Goal: Check status: Check status

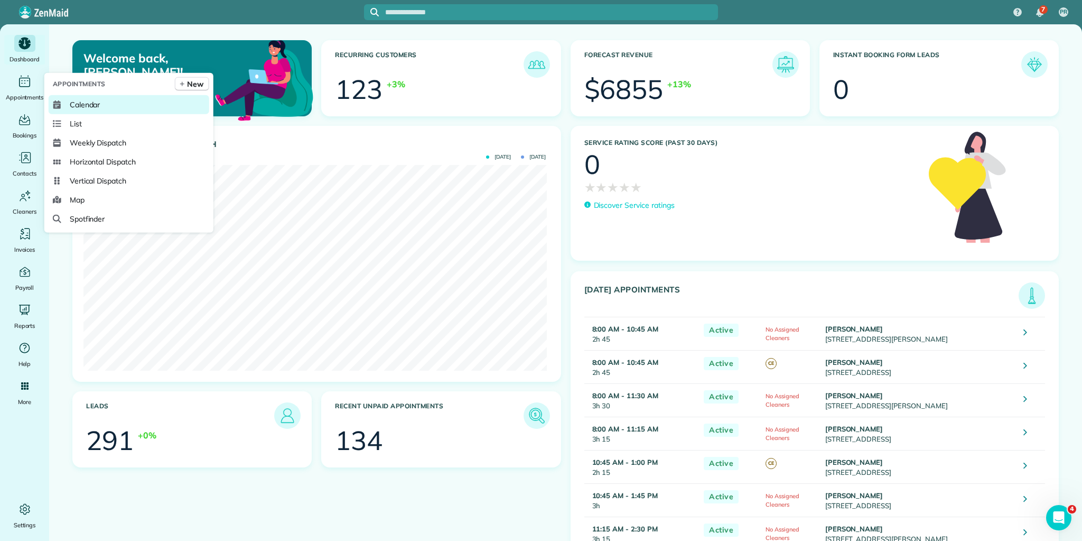
click at [83, 101] on span "Calendar" at bounding box center [85, 104] width 31 height 11
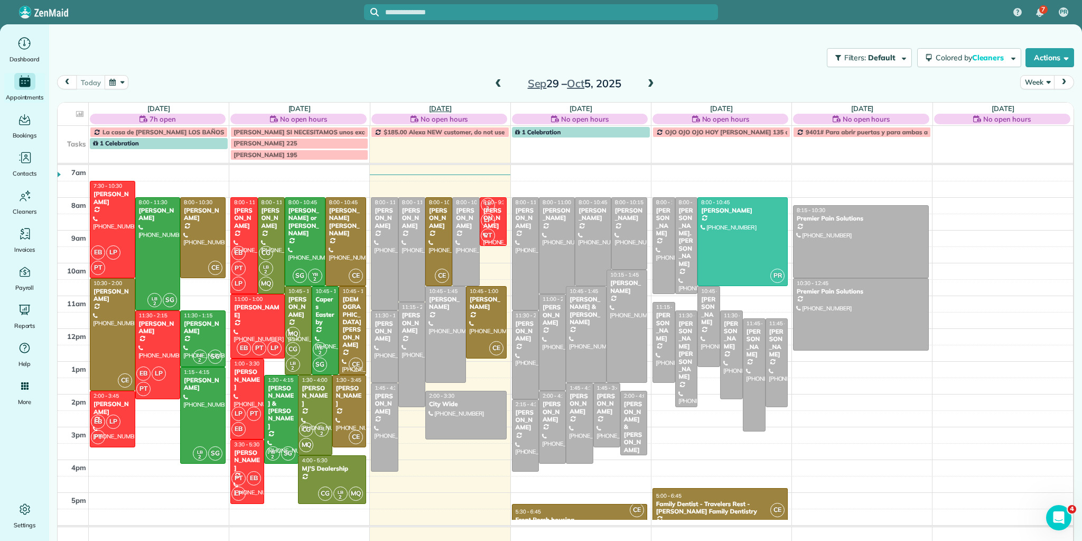
click at [433, 106] on link "[DATE]" at bounding box center [440, 108] width 23 height 8
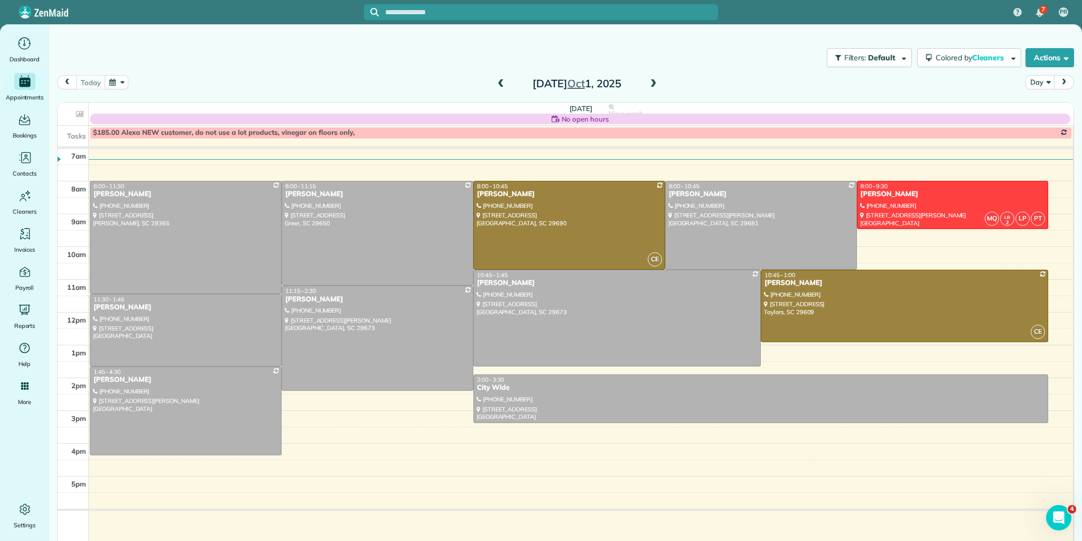
click at [496, 82] on span at bounding box center [501, 84] width 12 height 10
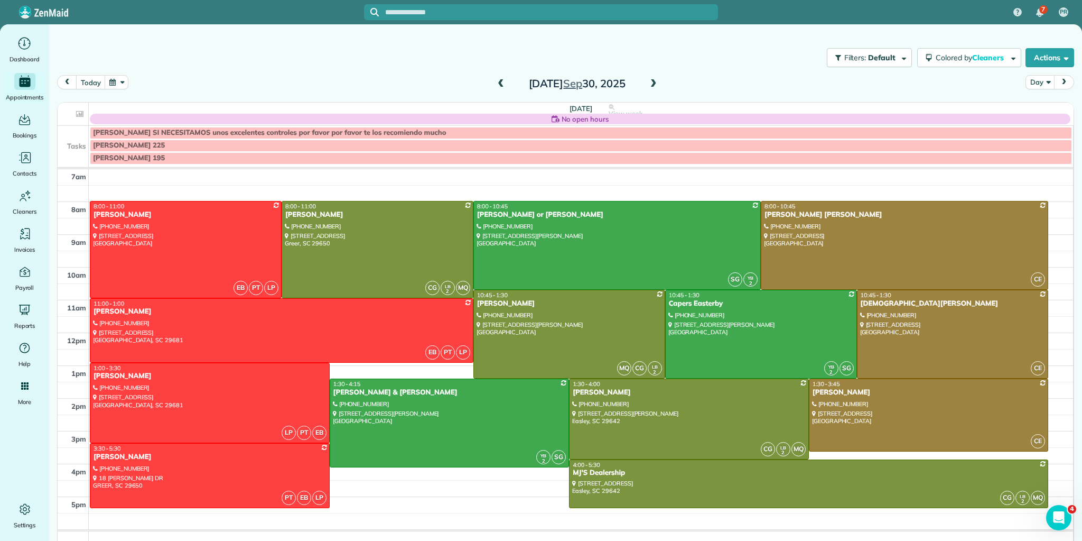
click at [652, 86] on span at bounding box center [654, 84] width 12 height 10
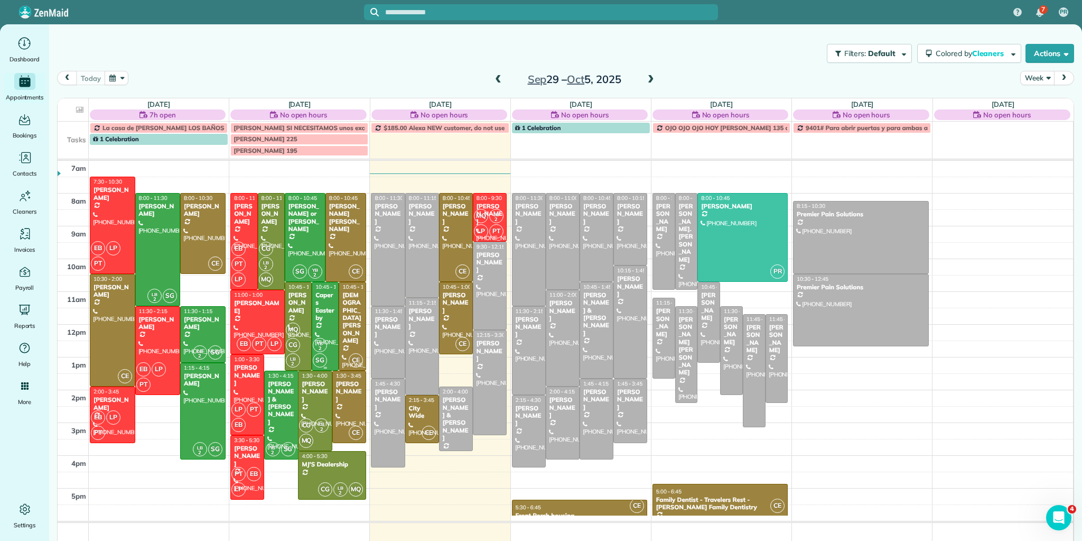
scroll to position [6, 0]
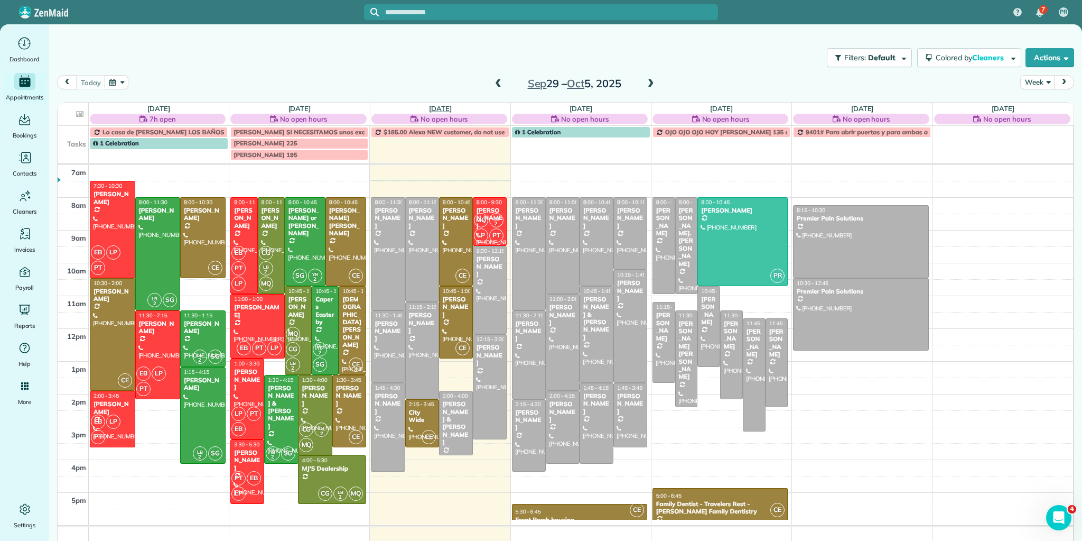
click at [441, 107] on link "[DATE]" at bounding box center [440, 108] width 23 height 8
click at [438, 107] on link "[DATE]" at bounding box center [440, 108] width 23 height 8
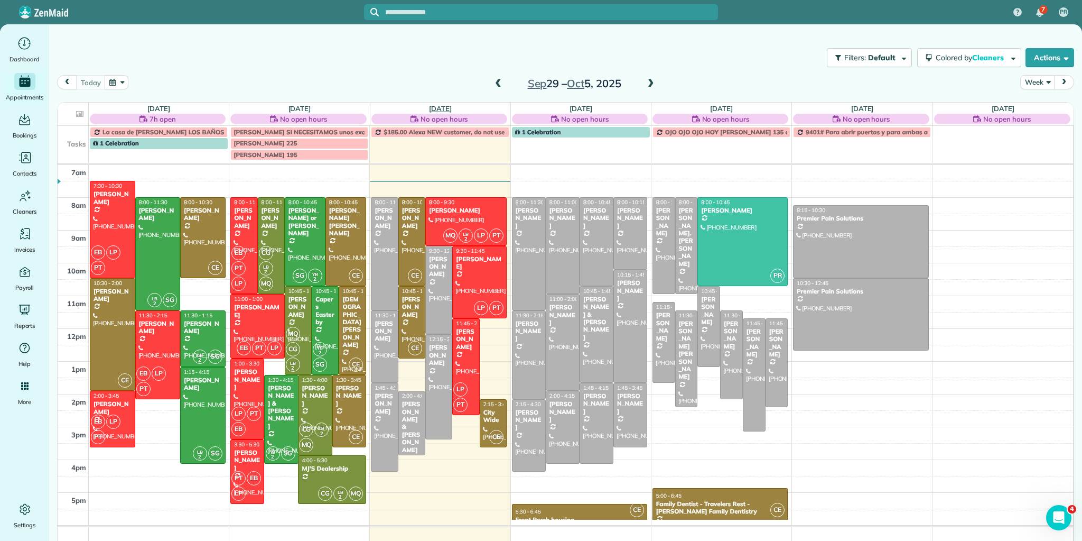
click at [444, 105] on link "[DATE]" at bounding box center [440, 108] width 23 height 8
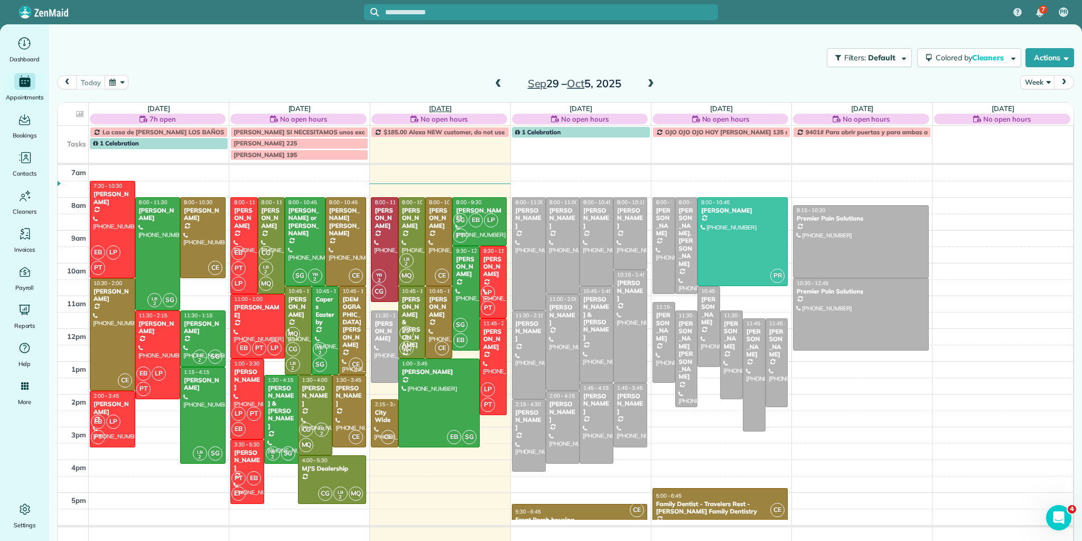
click at [439, 106] on link "Wed 10/1" at bounding box center [440, 108] width 23 height 8
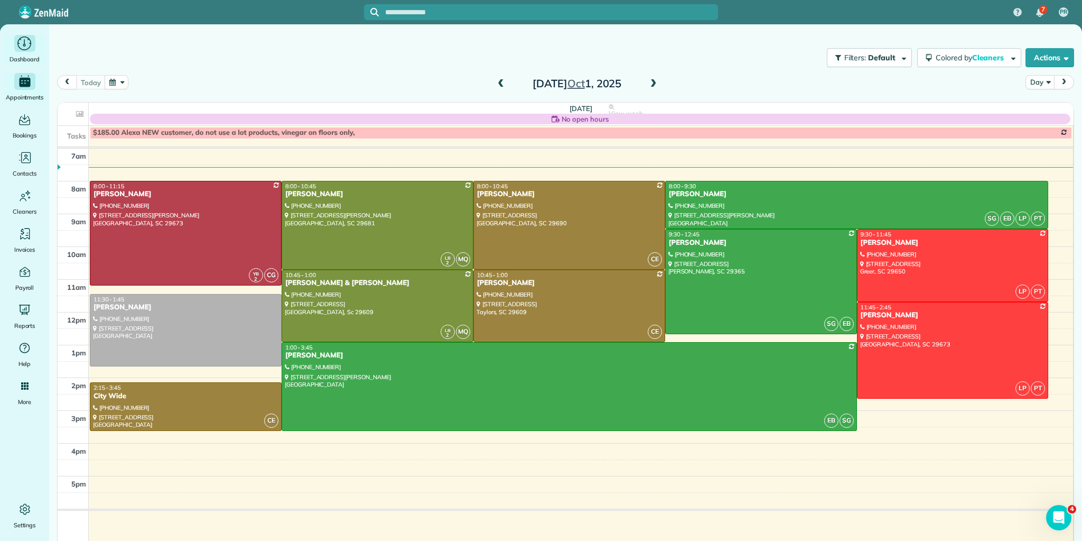
click at [26, 46] on icon "Main" at bounding box center [24, 43] width 16 height 16
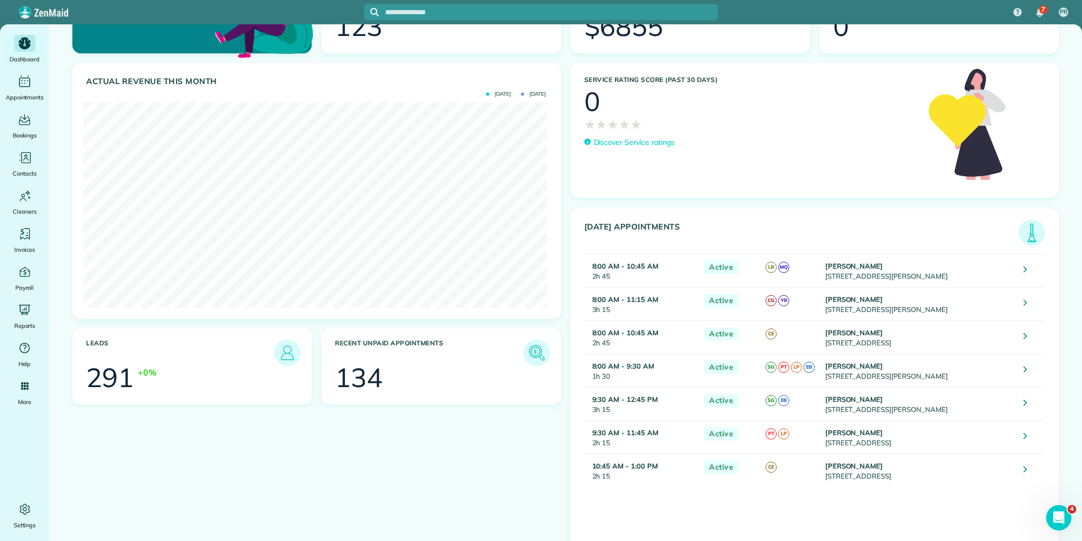
click at [1031, 235] on img at bounding box center [1032, 232] width 24 height 24
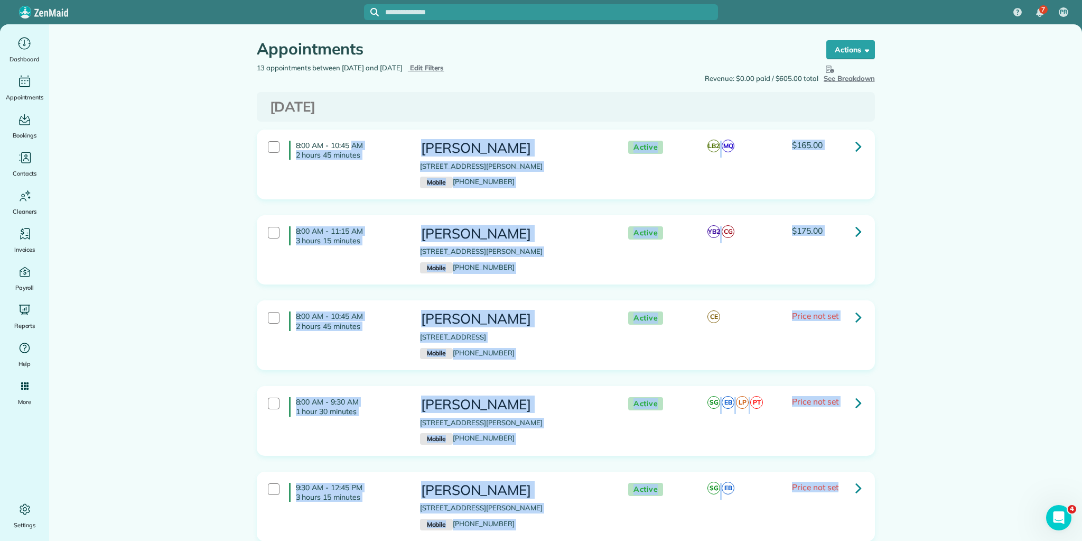
drag, startPoint x: 293, startPoint y: 143, endPoint x: 967, endPoint y: 507, distance: 765.8
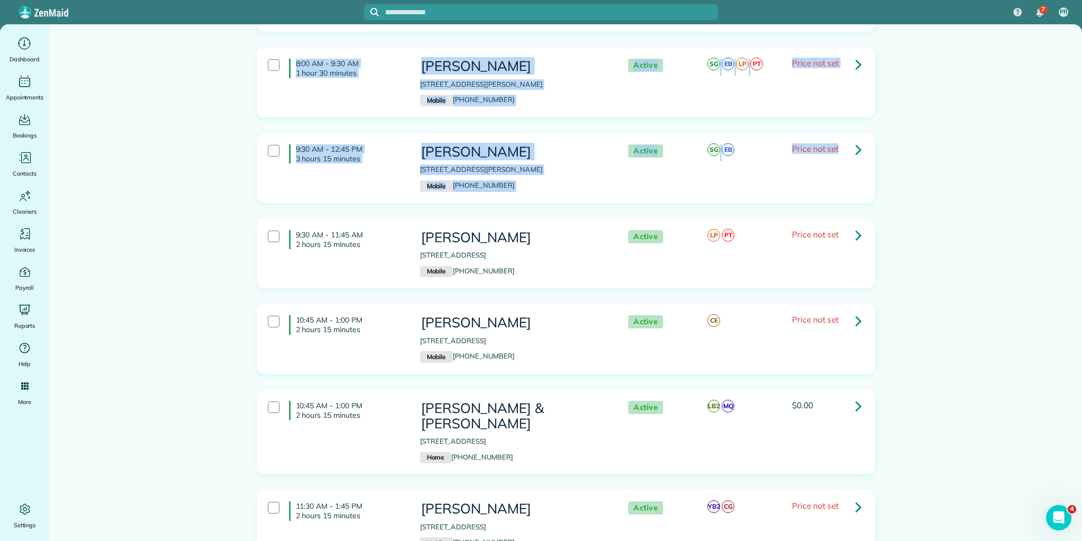
scroll to position [254, 0]
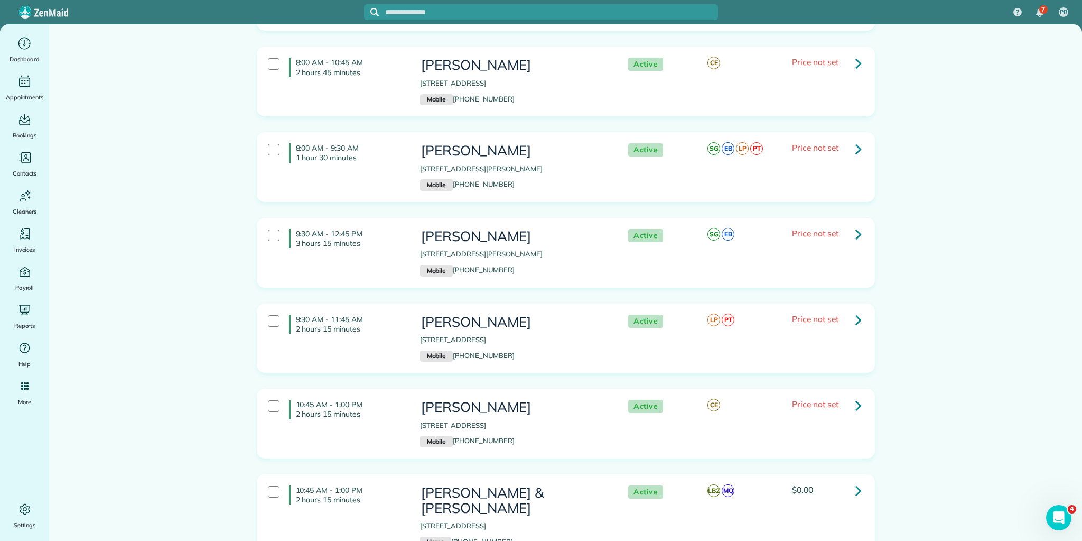
click at [212, 435] on main "Appointments the List View [2 min] Schedule Changes Actions Create Appointment …" at bounding box center [565, 418] width 1033 height 1295
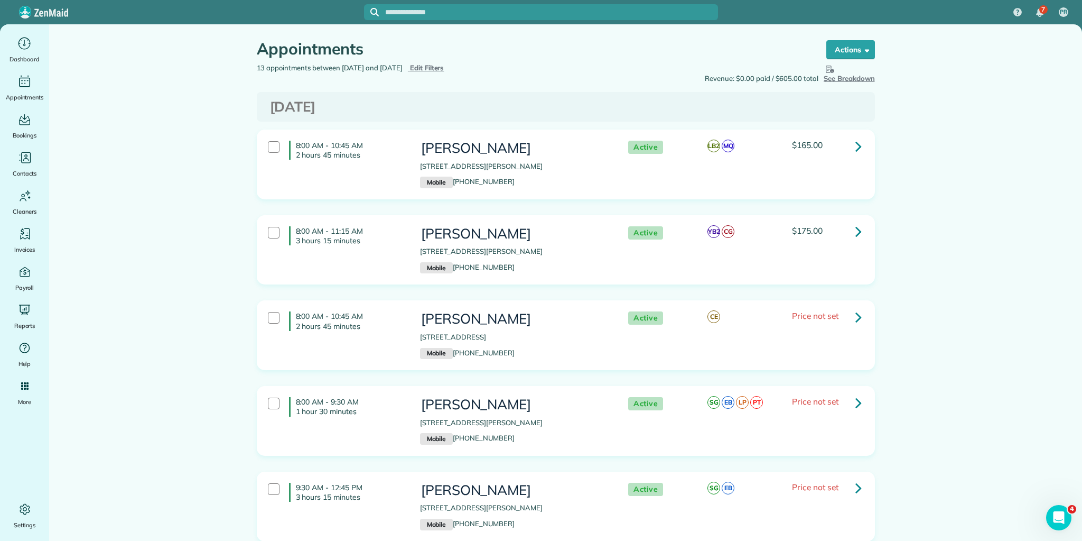
click at [291, 143] on h4 "8:00 AM - 10:45 AM 2 hours 45 minutes" at bounding box center [346, 150] width 115 height 19
click at [292, 144] on h4 "8:00 AM - 10:45 AM 2 hours 45 minutes" at bounding box center [346, 150] width 115 height 19
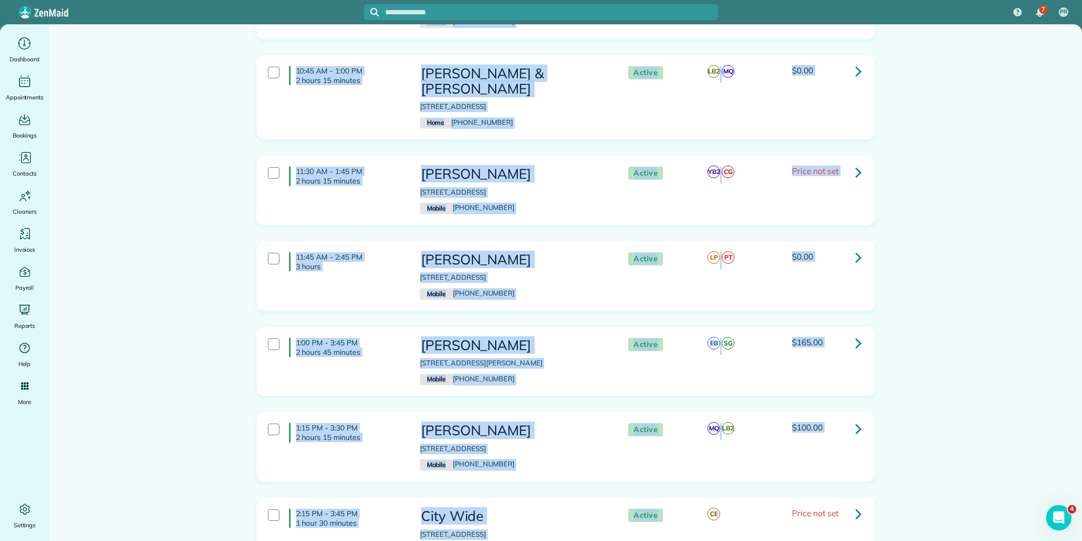
scroll to position [734, 0]
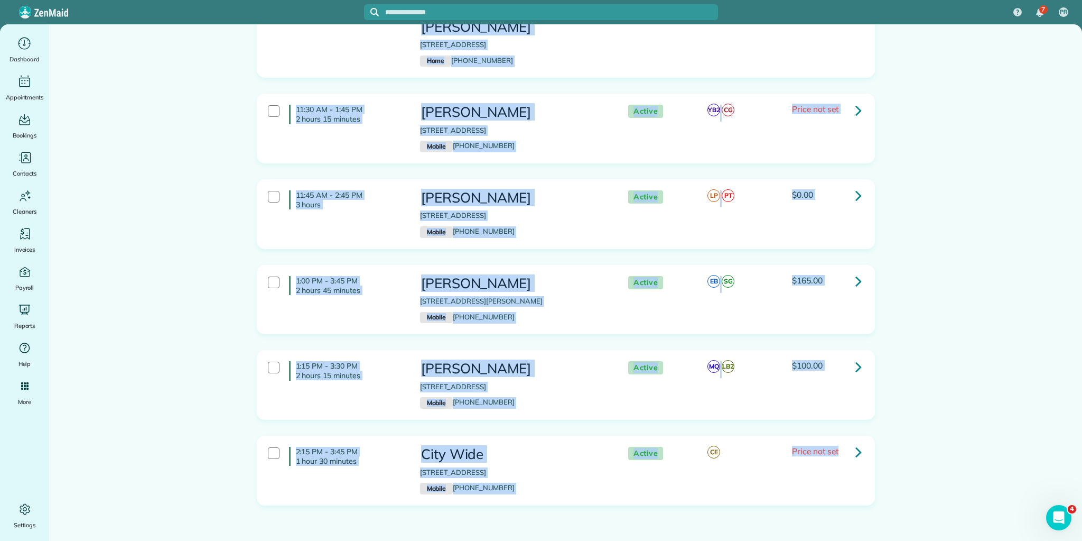
drag, startPoint x: 292, startPoint y: 144, endPoint x: 849, endPoint y: 464, distance: 642.4
copy div "8:00 AM - 10:45 AM 2 hours 45 minutes Carrie Norell 104 Linwood Court Simpsonvi…"
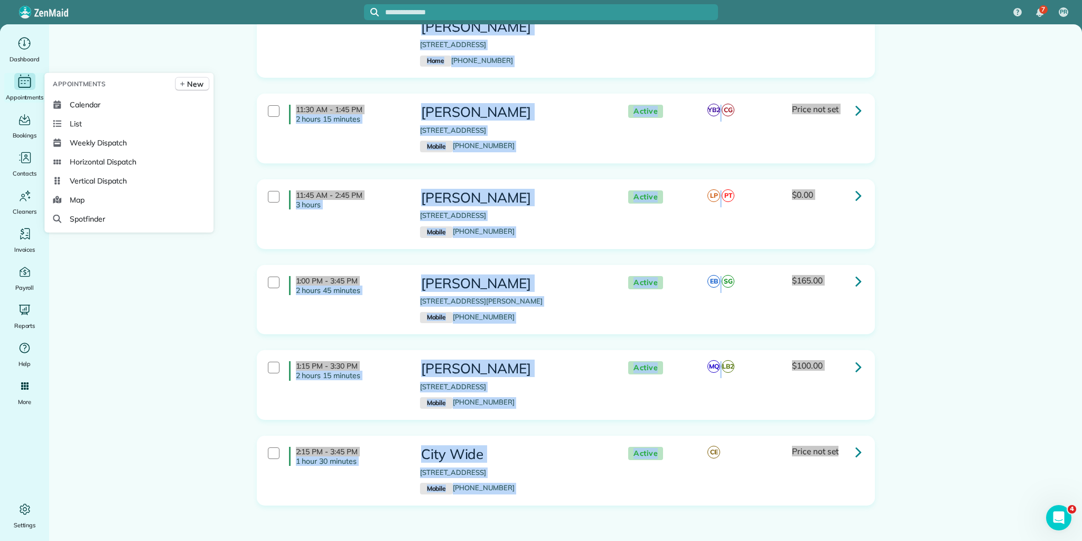
click at [22, 88] on icon "Main" at bounding box center [24, 81] width 16 height 16
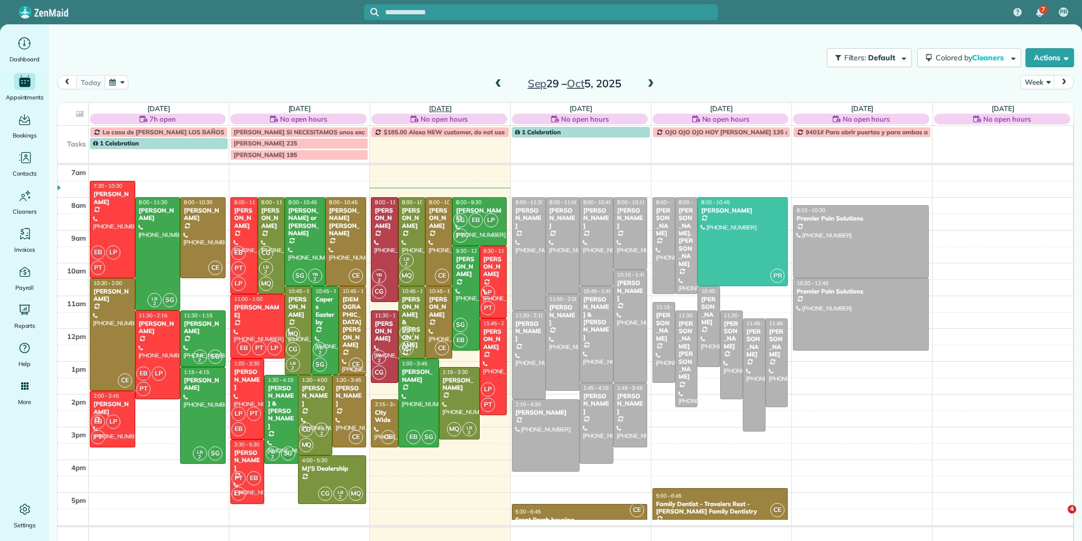
click at [441, 109] on link "[DATE]" at bounding box center [440, 108] width 23 height 8
click at [441, 107] on link "[DATE]" at bounding box center [440, 108] width 23 height 8
